Goal: Task Accomplishment & Management: Manage account settings

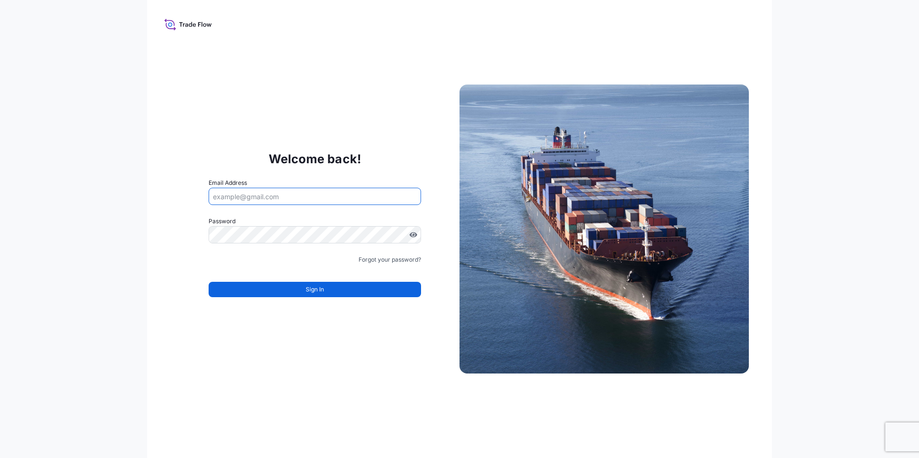
click at [236, 191] on input "Email Address" at bounding box center [314, 196] width 212 height 17
type input "norbert.kajari@bdpint.com"
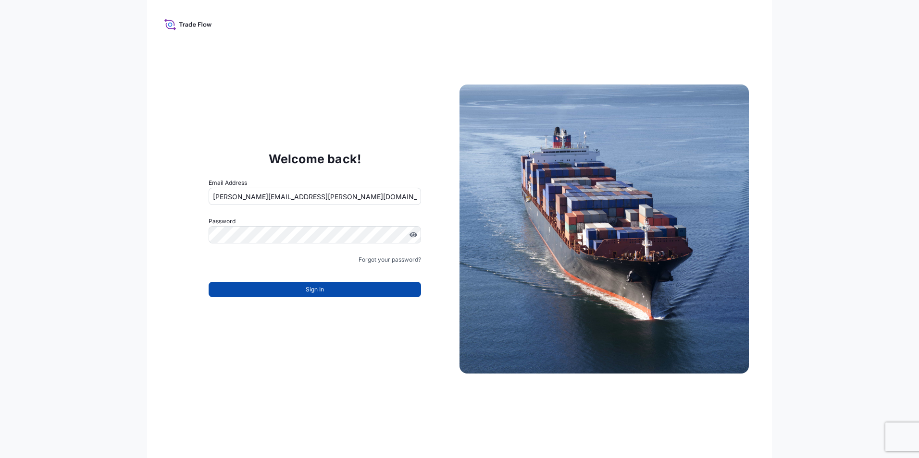
click at [315, 287] on span "Sign In" at bounding box center [315, 290] width 18 height 10
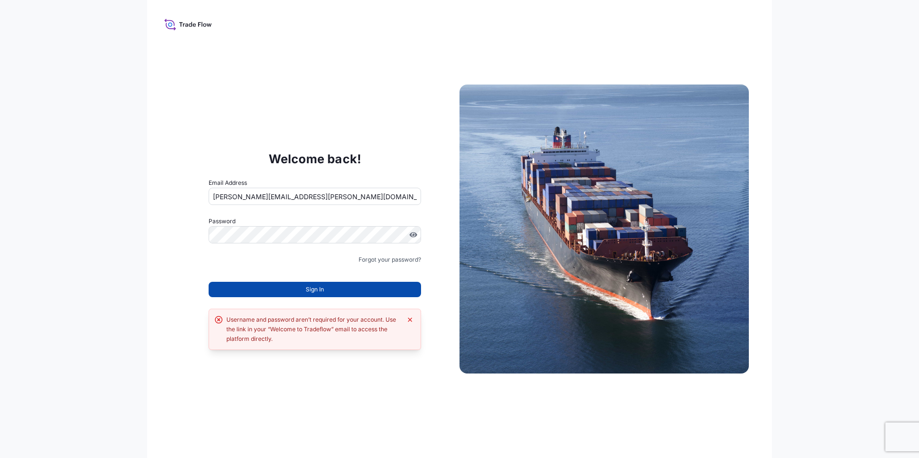
click at [289, 284] on button "Sign In" at bounding box center [314, 289] width 212 height 15
click at [311, 292] on span "Sign In" at bounding box center [315, 290] width 18 height 10
click at [382, 259] on link "Forgot your password?" at bounding box center [389, 260] width 62 height 10
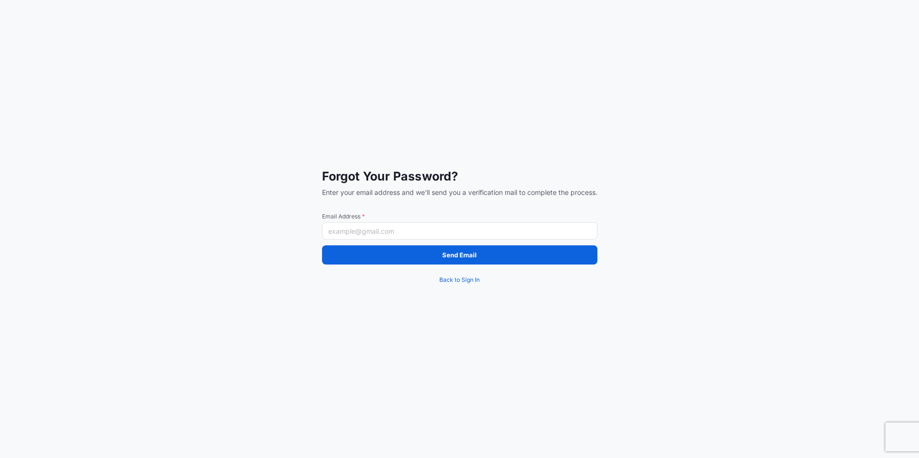
click at [366, 229] on input "Email Address *" at bounding box center [459, 230] width 275 height 17
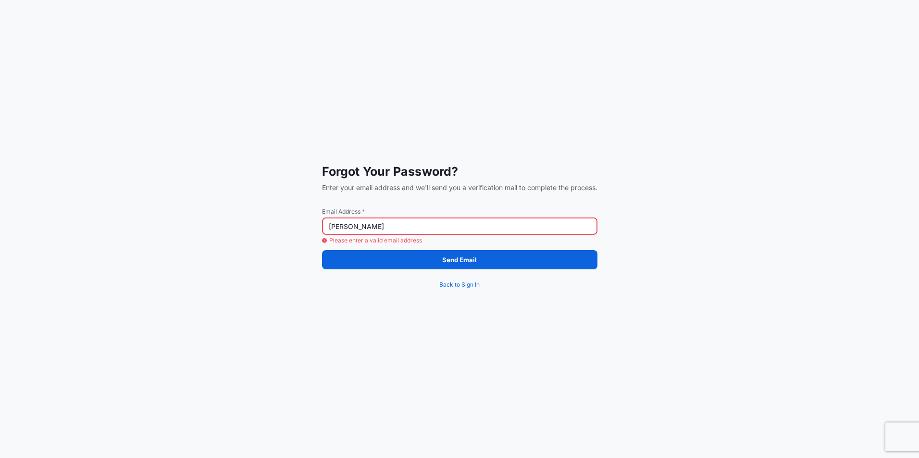
type input "norbert.kajari@bdpint.com"
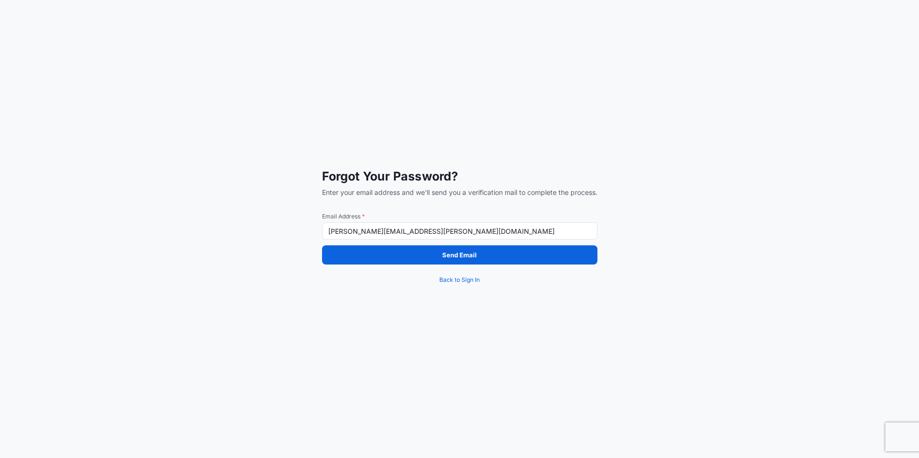
click at [416, 267] on div "Send Email Back to Sign In" at bounding box center [459, 267] width 275 height 44
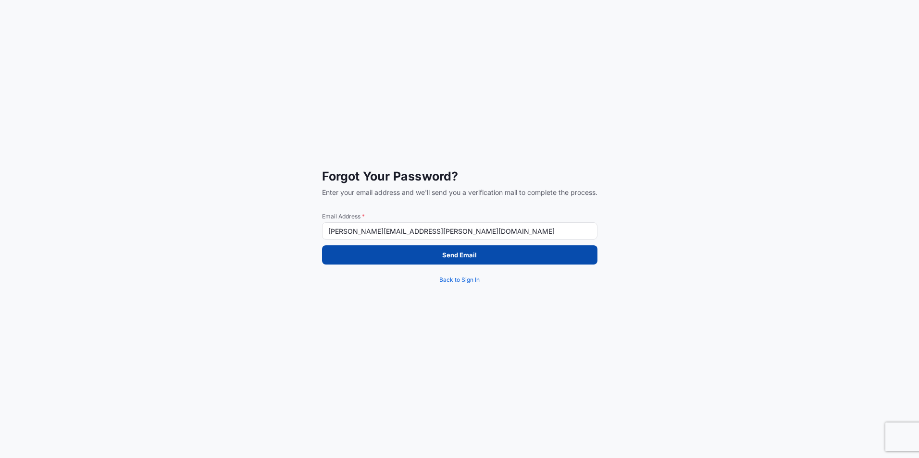
click at [446, 253] on p "Send Email" at bounding box center [459, 255] width 35 height 10
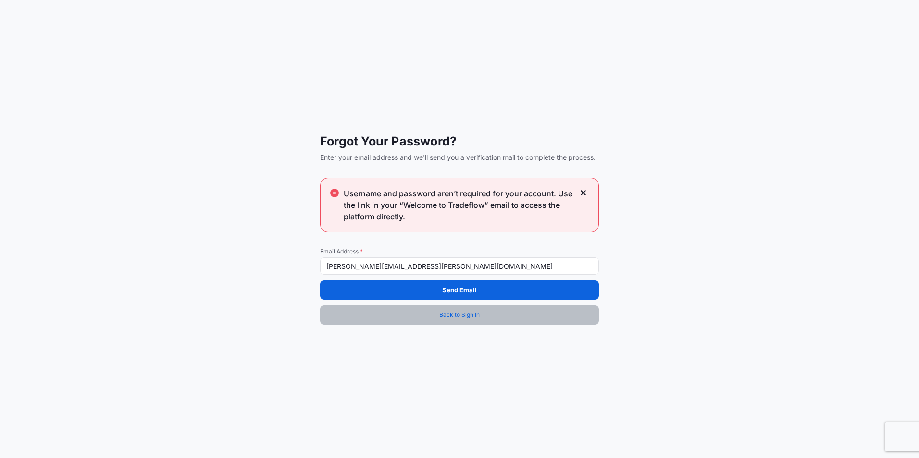
click at [455, 312] on span "Back to Sign In" at bounding box center [459, 315] width 40 height 10
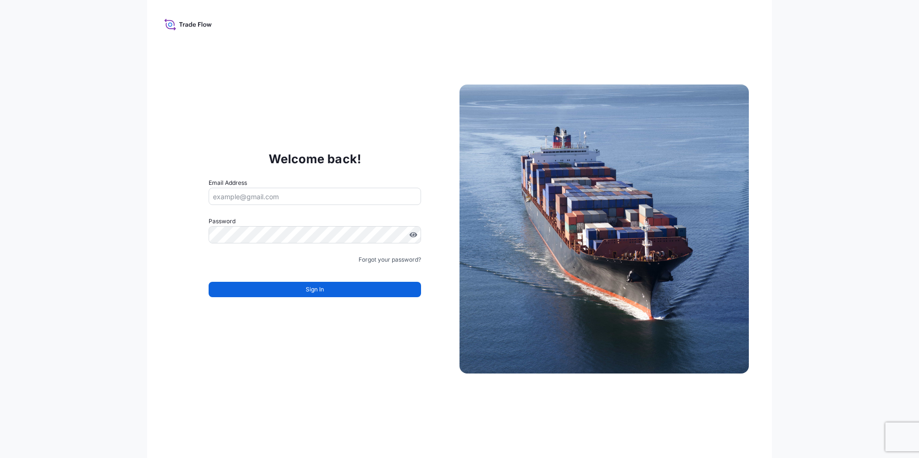
click at [234, 200] on input "Email Address" at bounding box center [314, 196] width 212 height 17
type input "norbert.kajari@bdpint.com"
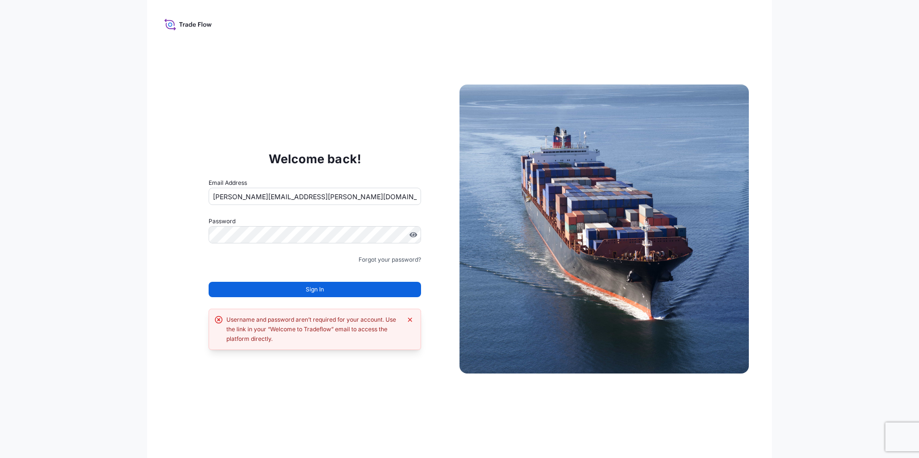
click at [303, 328] on div "Username and password aren’t required for your account. Use the link in your “W…" at bounding box center [313, 329] width 175 height 29
